Goal: Use online tool/utility: Utilize a website feature to perform a specific function

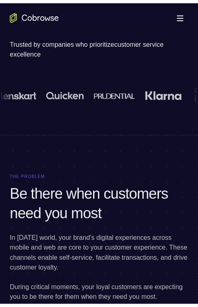
scroll to position [41, 0]
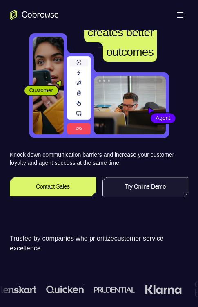
click at [145, 186] on link "Try Online Demo" at bounding box center [145, 187] width 86 height 20
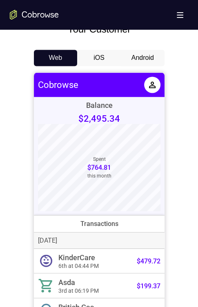
click at [142, 61] on button "Android" at bounding box center [143, 58] width 44 height 16
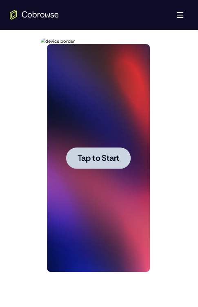
click at [104, 159] on span "Tap to Start" at bounding box center [98, 158] width 42 height 8
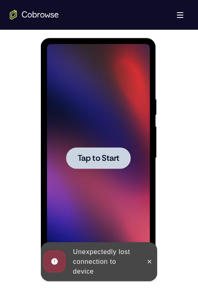
click at [85, 154] on span "Tap to Start" at bounding box center [98, 158] width 42 height 8
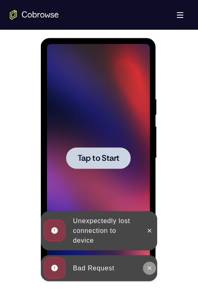
click at [150, 265] on button at bounding box center [149, 268] width 13 height 13
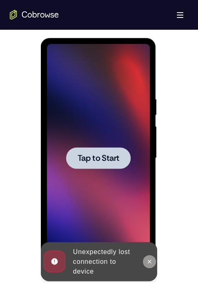
click at [148, 262] on icon at bounding box center [149, 262] width 7 height 7
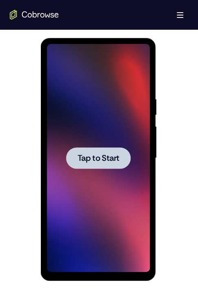
drag, startPoint x: 106, startPoint y: 150, endPoint x: 103, endPoint y: 156, distance: 6.2
click at [102, 156] on button "Tap to Start" at bounding box center [98, 158] width 64 height 22
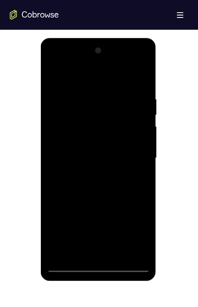
click at [97, 267] on div at bounding box center [98, 158] width 103 height 228
click at [135, 232] on div at bounding box center [98, 158] width 103 height 228
click at [101, 78] on div at bounding box center [98, 158] width 103 height 228
click at [133, 156] on div at bounding box center [98, 158] width 103 height 228
click at [99, 161] on div at bounding box center [98, 158] width 103 height 228
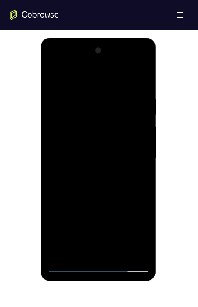
click at [100, 159] on div at bounding box center [98, 158] width 103 height 228
click at [90, 172] on div at bounding box center [98, 158] width 103 height 228
click at [90, 175] on div at bounding box center [98, 158] width 103 height 228
click at [68, 121] on div at bounding box center [98, 158] width 103 height 228
click at [73, 208] on div at bounding box center [98, 158] width 103 height 228
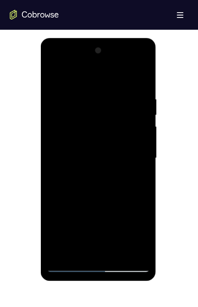
scroll to position [367, 0]
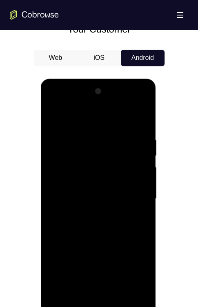
click at [93, 183] on div at bounding box center [98, 199] width 103 height 228
click at [123, 200] on div at bounding box center [98, 199] width 103 height 228
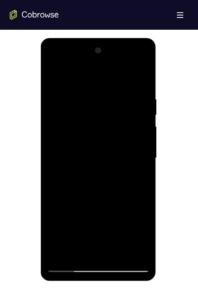
click at [135, 78] on div at bounding box center [98, 158] width 103 height 228
click at [80, 175] on div at bounding box center [98, 158] width 103 height 228
click at [122, 190] on div at bounding box center [98, 158] width 103 height 228
click at [97, 203] on div at bounding box center [98, 158] width 103 height 228
click at [92, 136] on div at bounding box center [98, 158] width 103 height 228
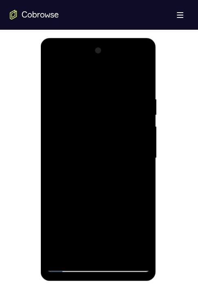
click at [138, 134] on div at bounding box center [98, 158] width 103 height 228
drag, startPoint x: 100, startPoint y: 221, endPoint x: 111, endPoint y: 201, distance: 22.3
click at [111, 201] on div at bounding box center [98, 158] width 103 height 228
